Goal: Transaction & Acquisition: Download file/media

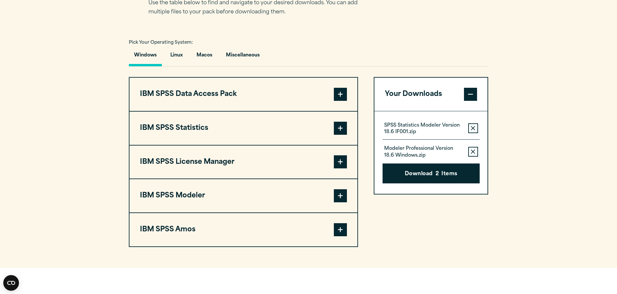
scroll to position [490, 0]
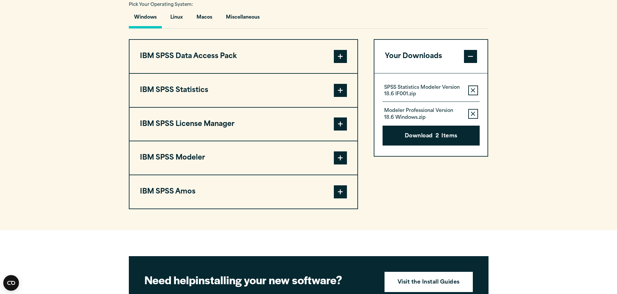
click at [337, 160] on span at bounding box center [340, 158] width 13 height 13
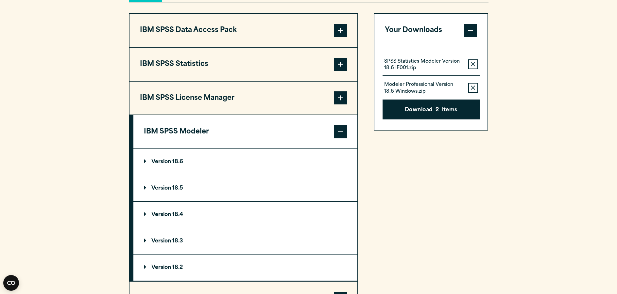
scroll to position [555, 0]
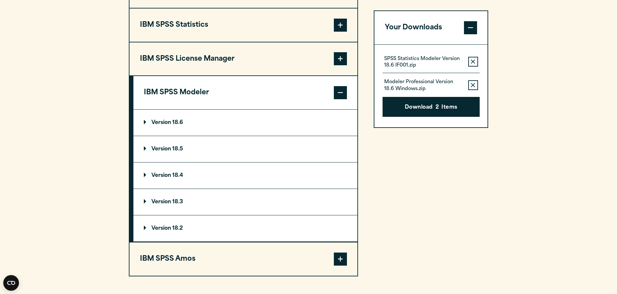
click at [143, 148] on summary "Version 18.5" at bounding box center [245, 149] width 224 height 26
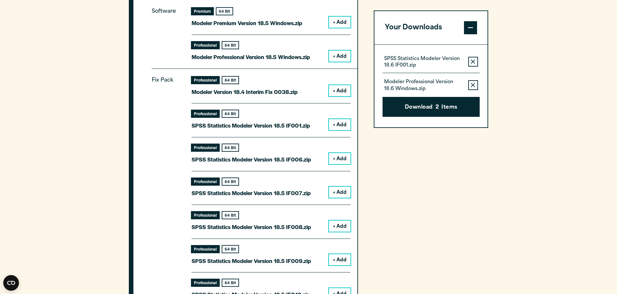
scroll to position [686, 0]
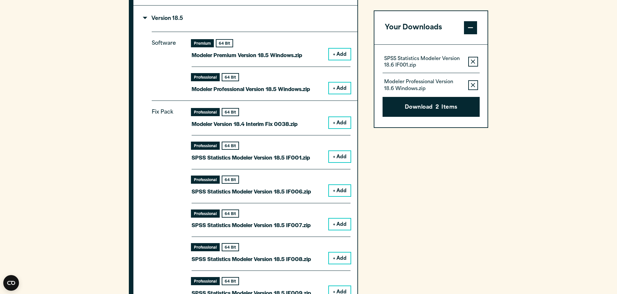
click at [338, 52] on button "+ Add" at bounding box center [340, 54] width 22 height 11
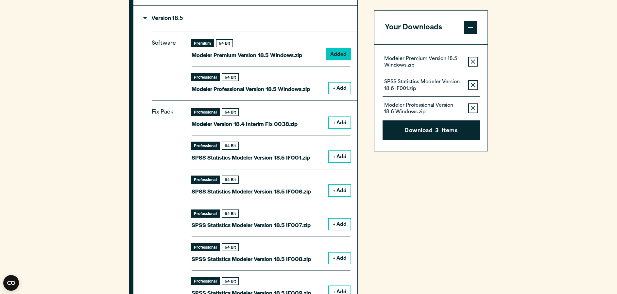
click at [336, 87] on button "+ Add" at bounding box center [340, 88] width 22 height 11
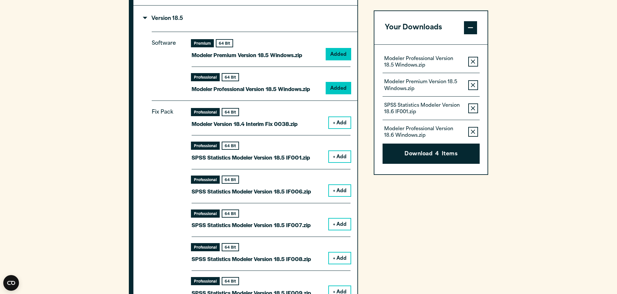
click at [472, 61] on icon "button" at bounding box center [473, 61] width 4 height 5
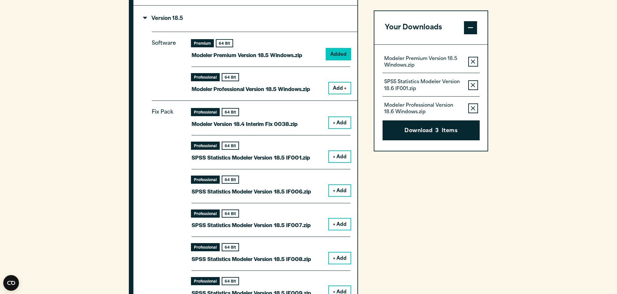
click at [472, 82] on button "Remove this item from your software download list" at bounding box center [473, 85] width 10 height 10
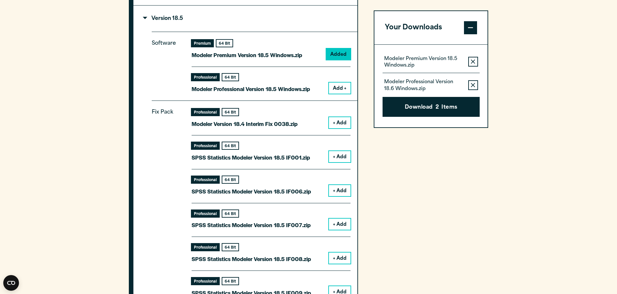
click at [472, 63] on icon "button" at bounding box center [473, 61] width 4 height 4
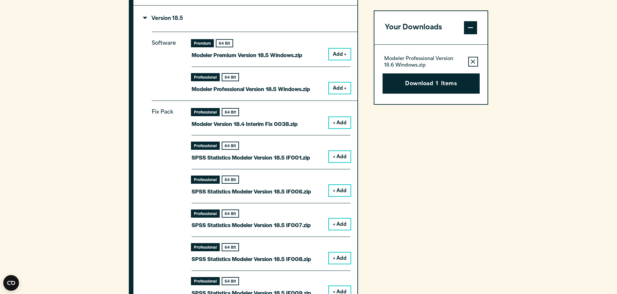
click at [472, 58] on button "Remove this item from your software download list" at bounding box center [473, 62] width 10 height 10
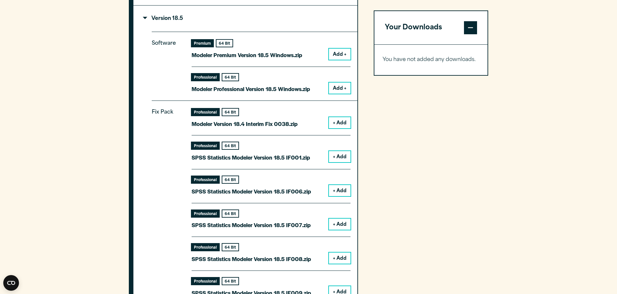
click at [333, 54] on button "Add +" at bounding box center [340, 54] width 22 height 11
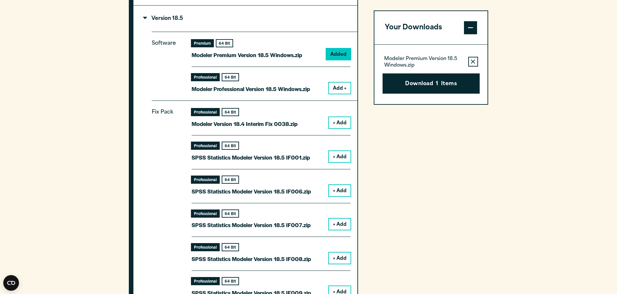
click at [340, 88] on button "Add +" at bounding box center [340, 88] width 22 height 11
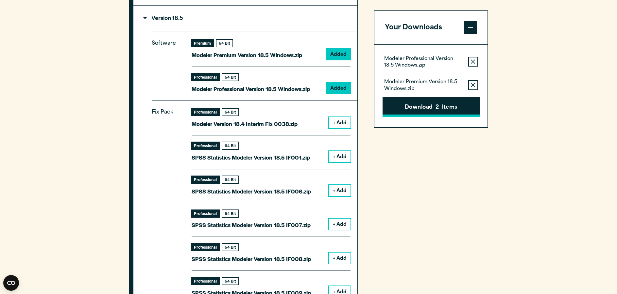
click at [423, 107] on button "Download 2 Items" at bounding box center [430, 107] width 97 height 20
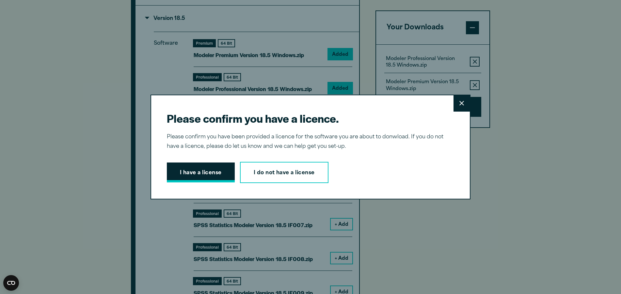
click at [195, 166] on button "I have a license" at bounding box center [201, 173] width 68 height 20
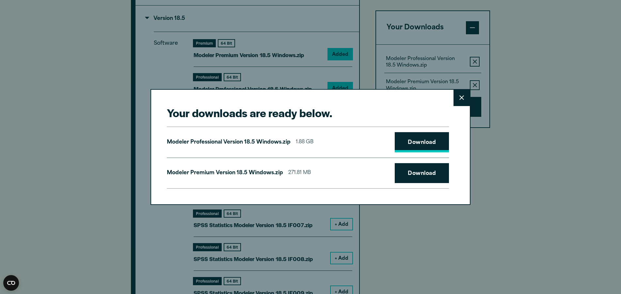
click at [412, 148] on link "Download" at bounding box center [422, 142] width 54 height 20
click at [416, 169] on link "Download" at bounding box center [422, 173] width 54 height 20
click at [457, 101] on button "Close" at bounding box center [462, 98] width 16 height 16
